Goal: Navigation & Orientation: Find specific page/section

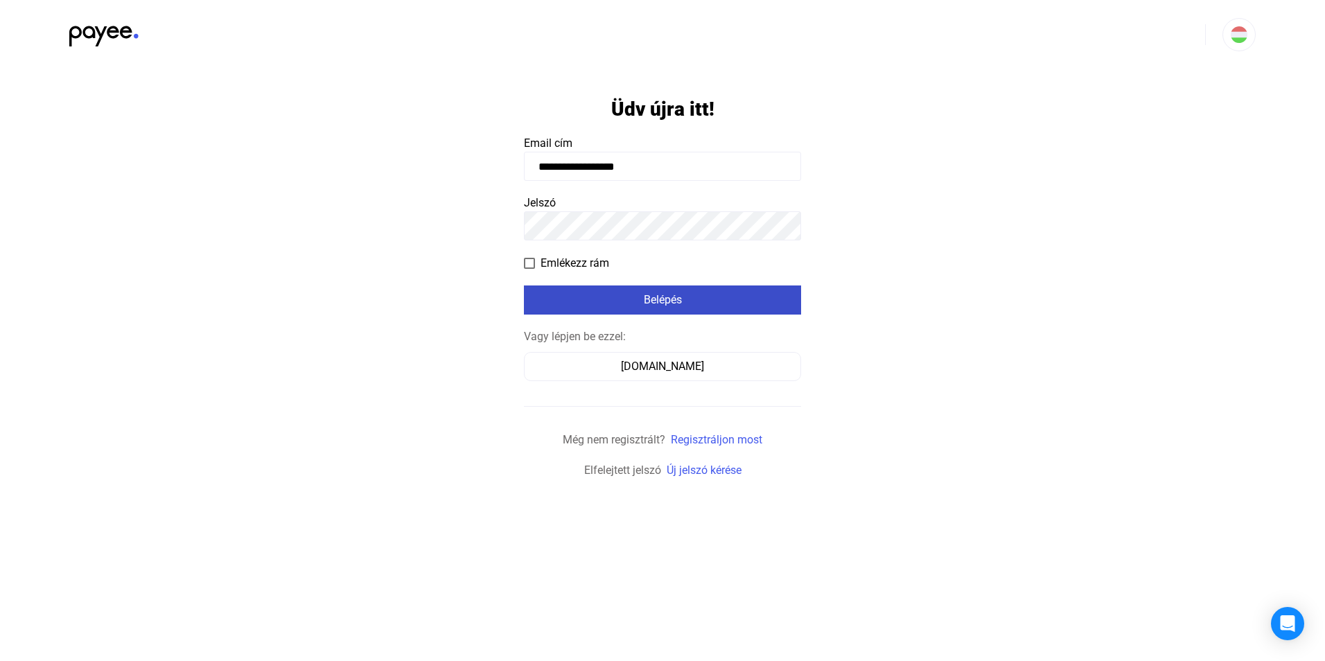
click at [702, 304] on div "Belépés" at bounding box center [662, 300] width 269 height 17
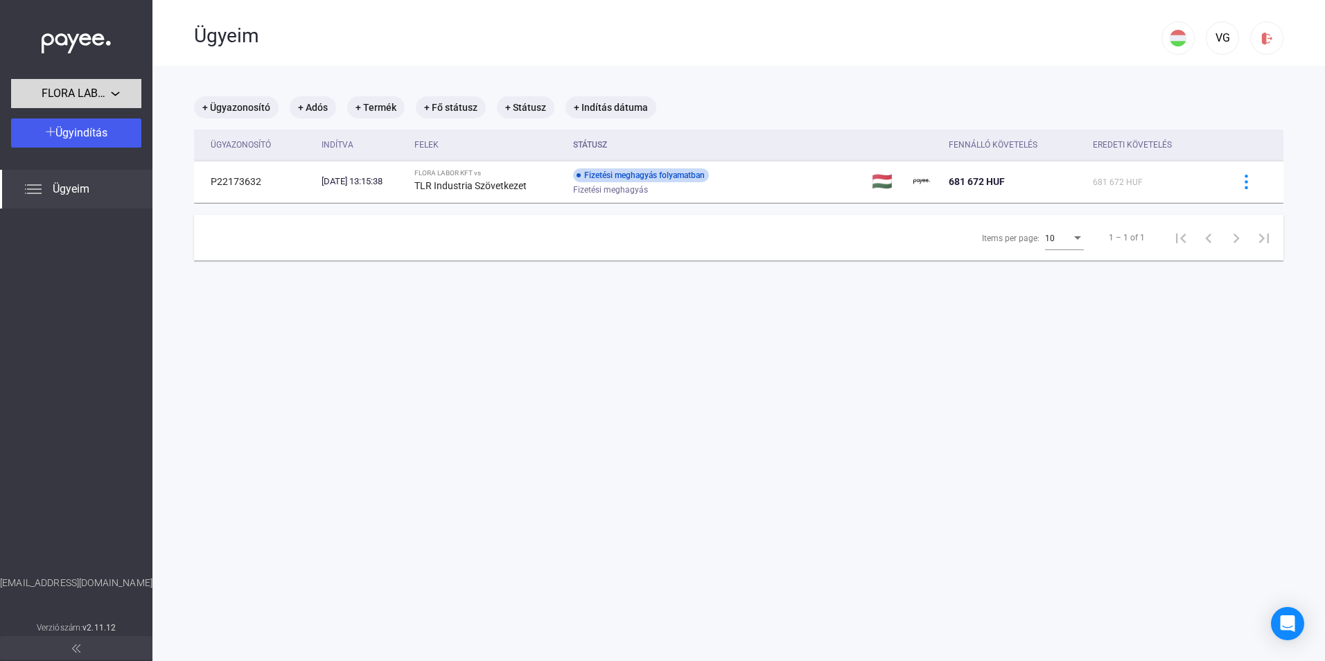
click at [92, 92] on span "FLORA LABOR KFT" at bounding box center [76, 93] width 69 height 17
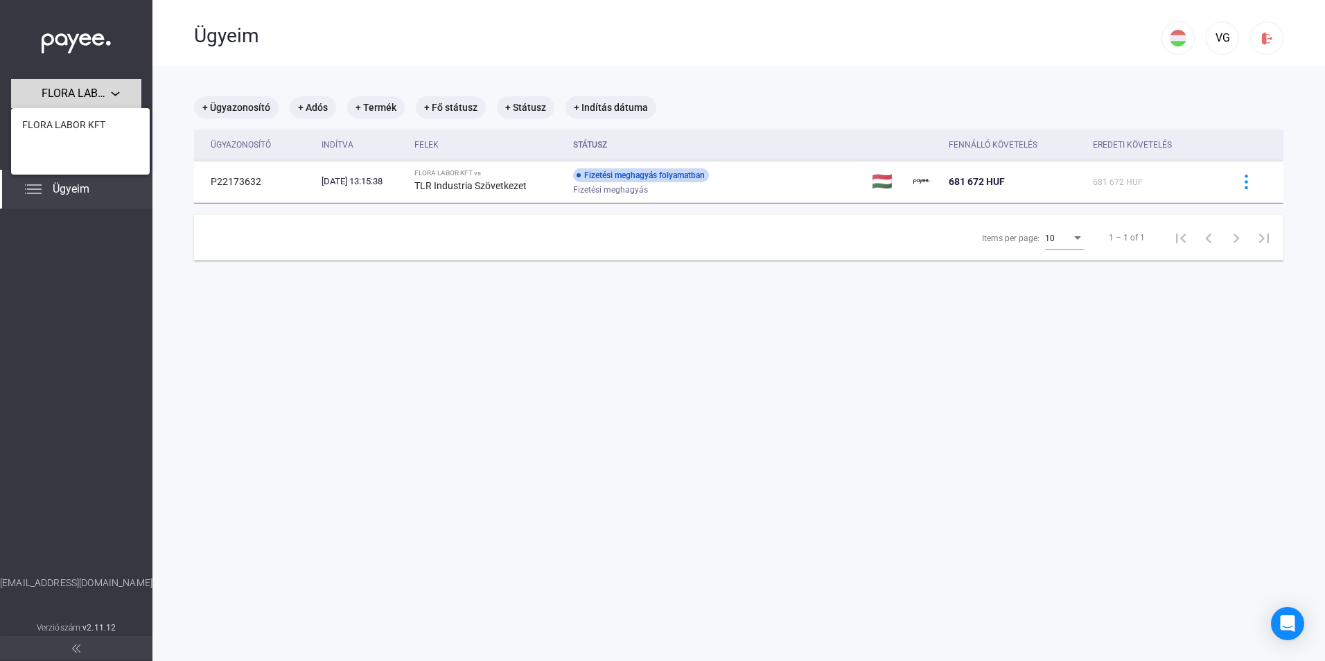
click at [92, 92] on div at bounding box center [662, 330] width 1325 height 661
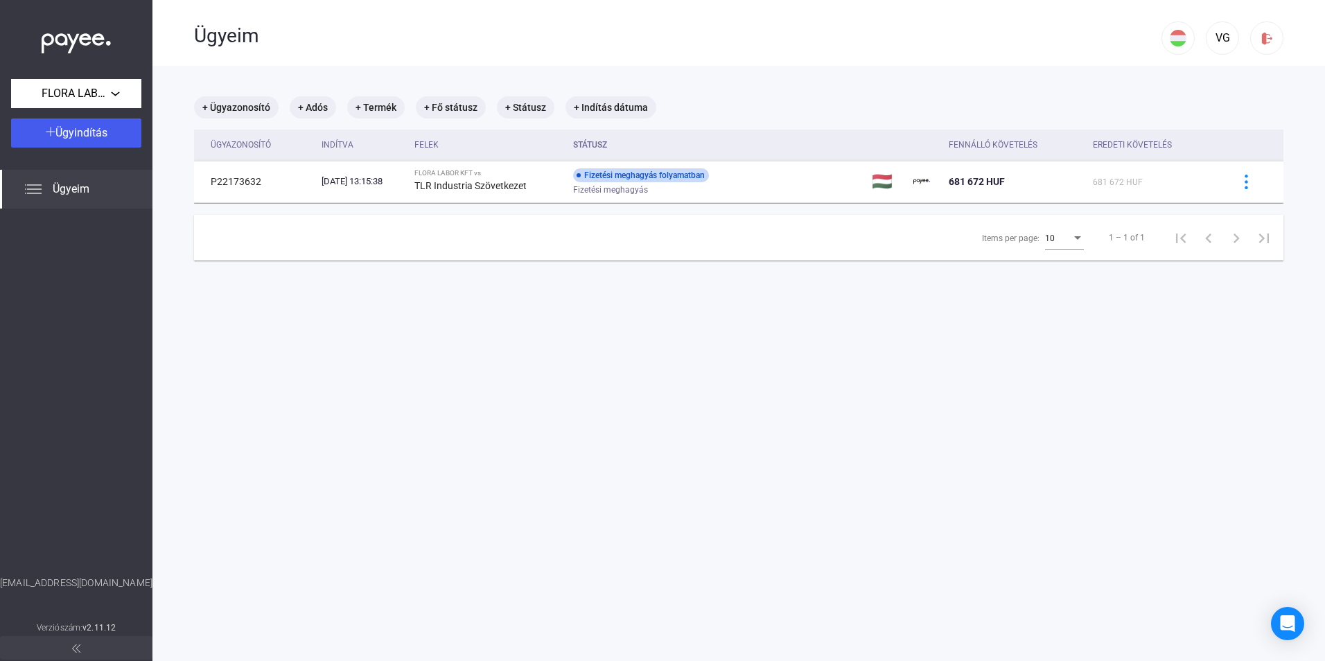
click at [57, 190] on span "Ügyeim" at bounding box center [71, 189] width 37 height 17
click at [74, 36] on img at bounding box center [76, 40] width 69 height 28
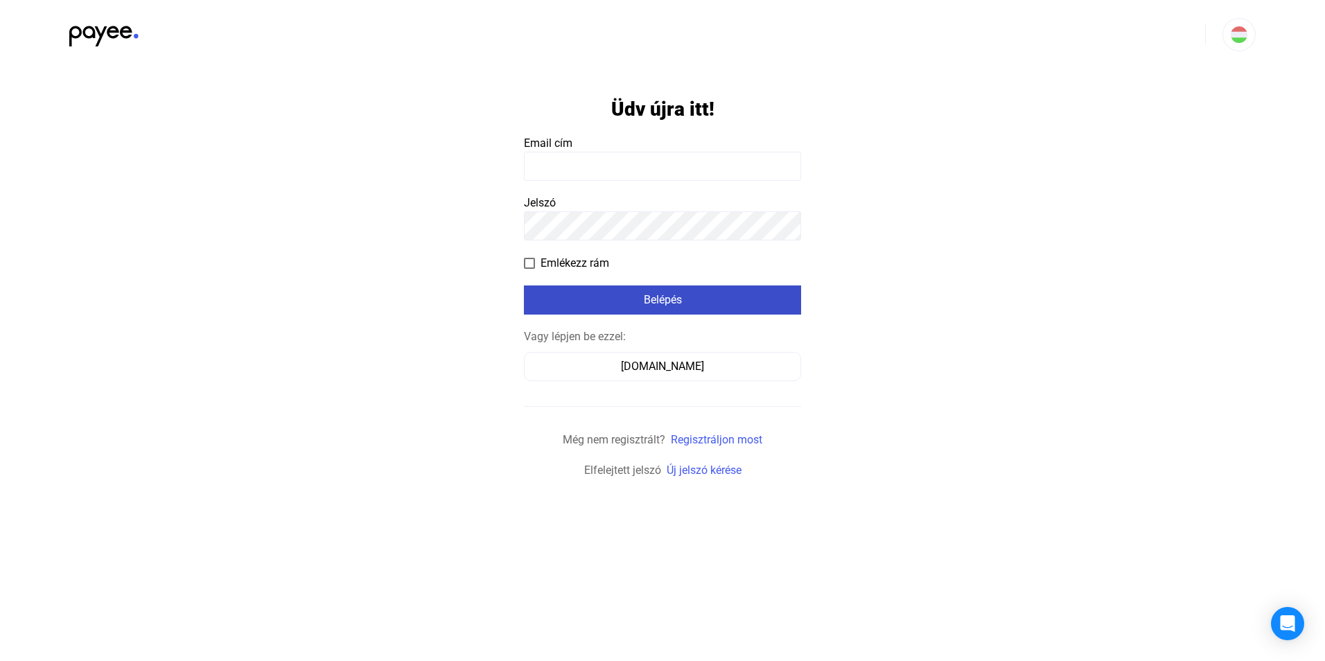
type input "**********"
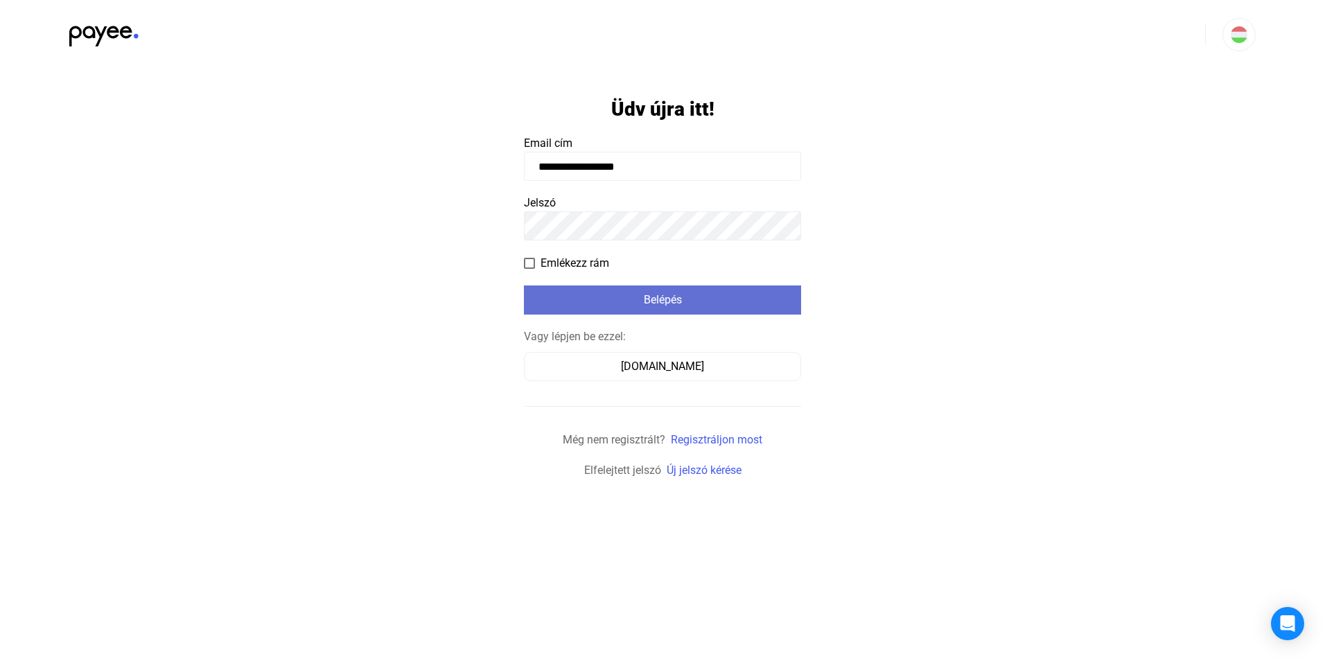
click at [678, 300] on div "Belépés" at bounding box center [662, 300] width 269 height 17
